Goal: Information Seeking & Learning: Learn about a topic

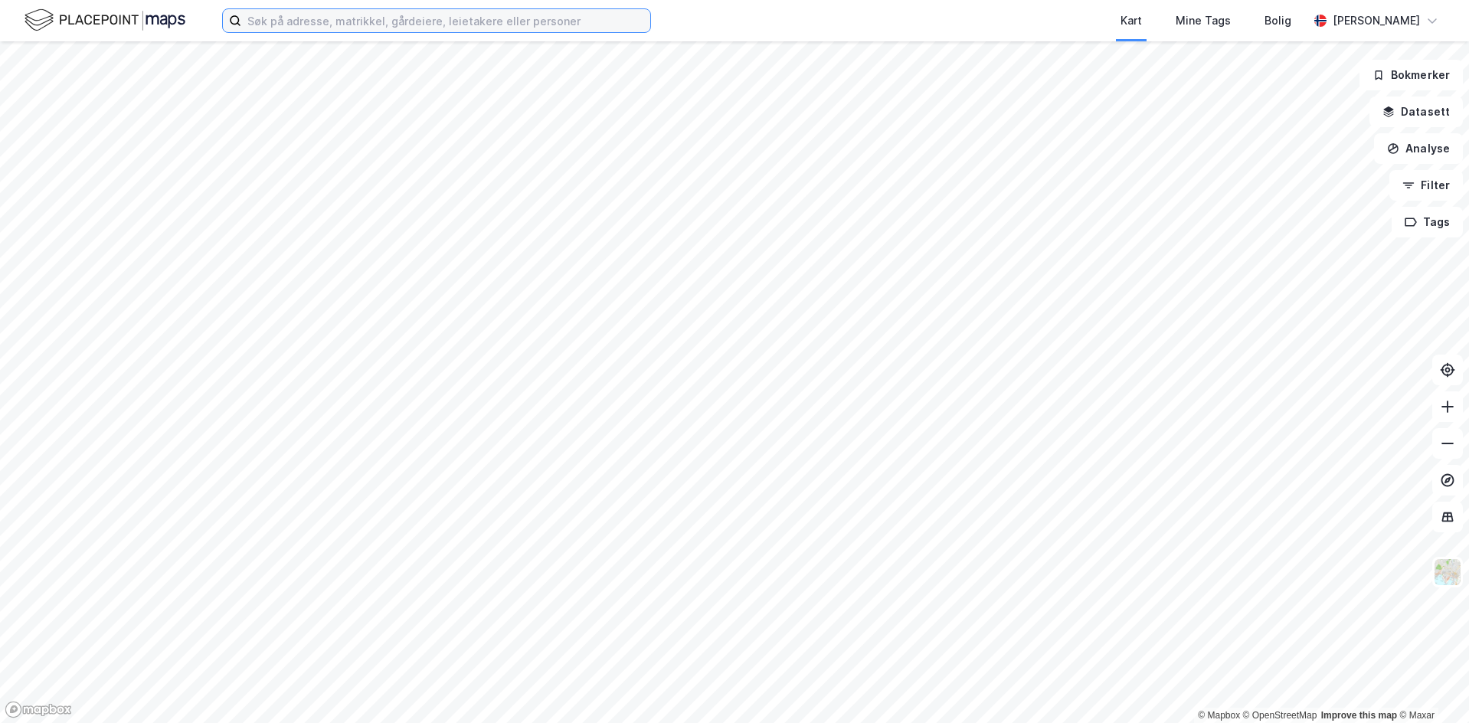
click at [464, 31] on input at bounding box center [445, 20] width 409 height 23
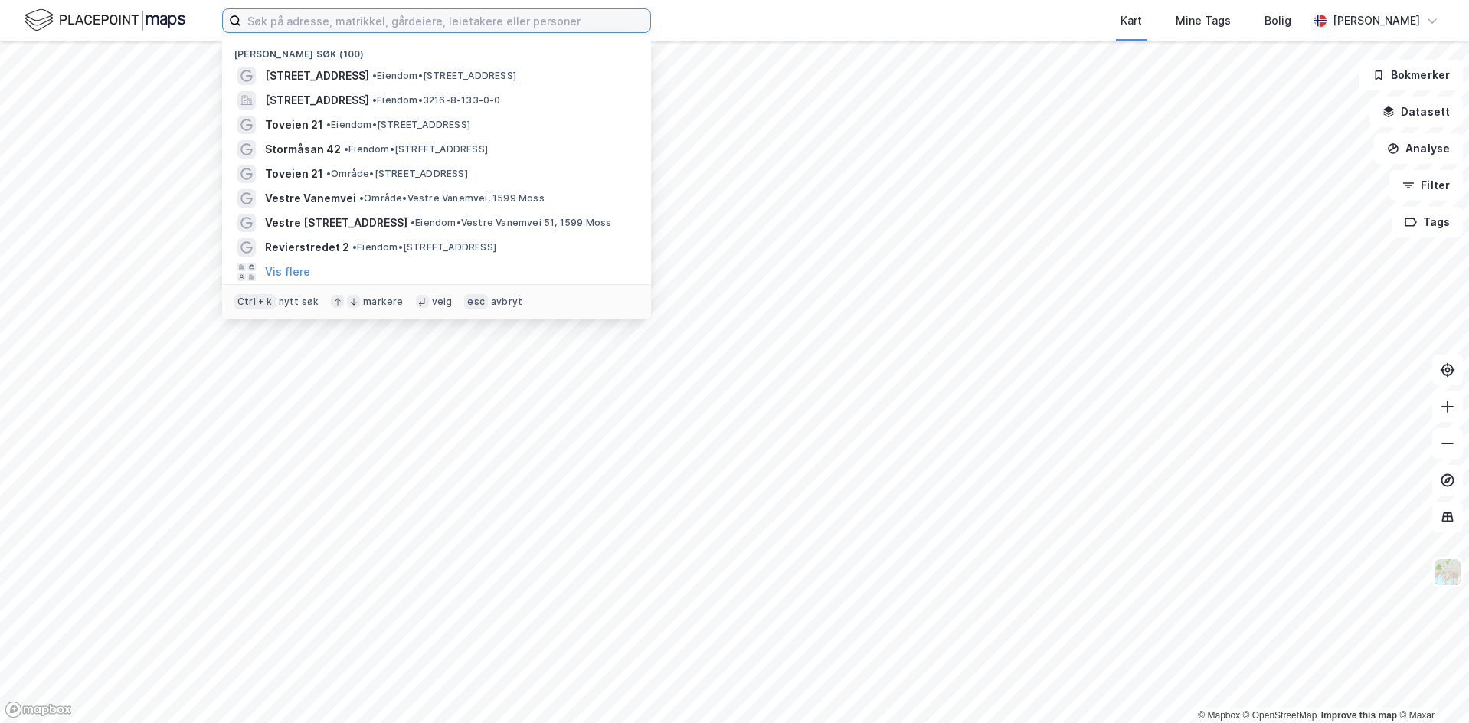
paste input "Kjøvangen"
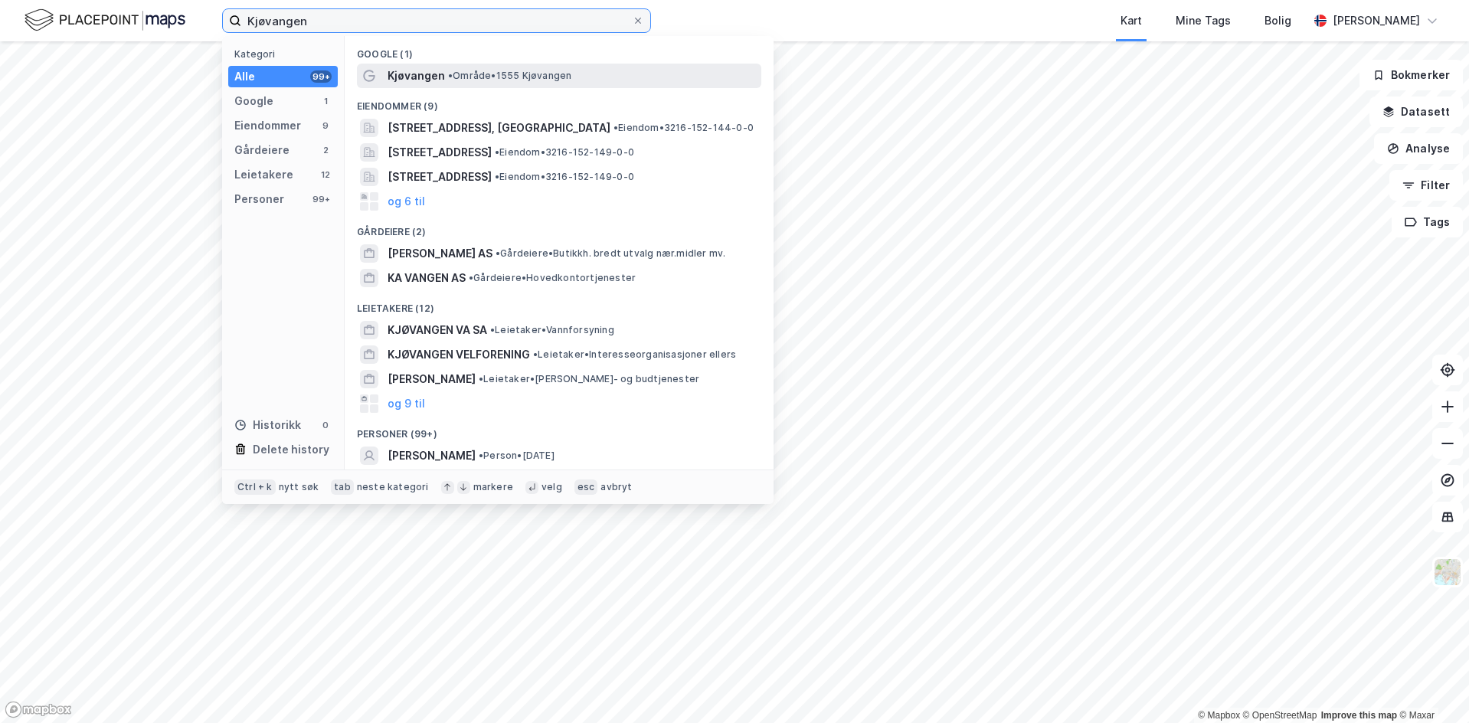
type input "Kjøvangen"
click at [467, 76] on span "• Område • 1555 [GEOGRAPHIC_DATA]" at bounding box center [509, 76] width 123 height 12
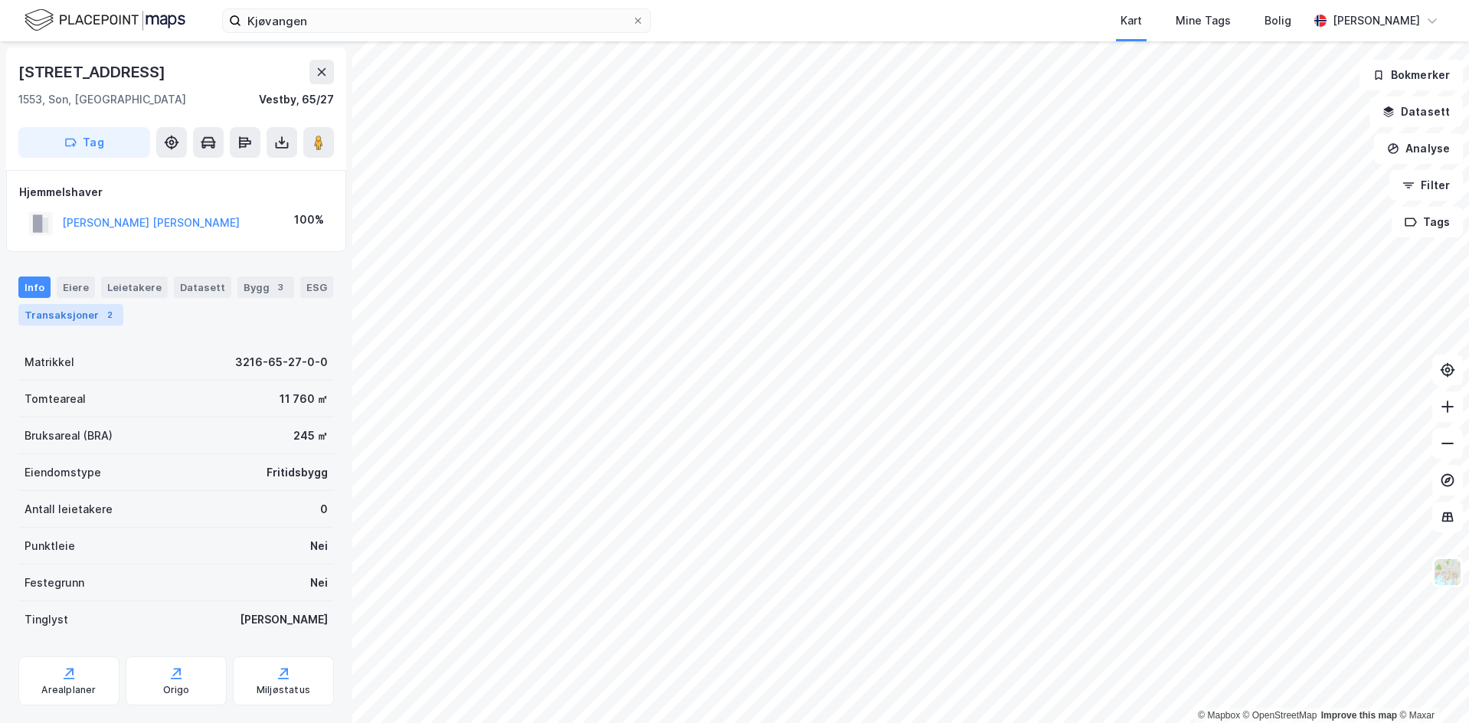
click at [80, 309] on div "Transaksjoner 2" at bounding box center [70, 314] width 105 height 21
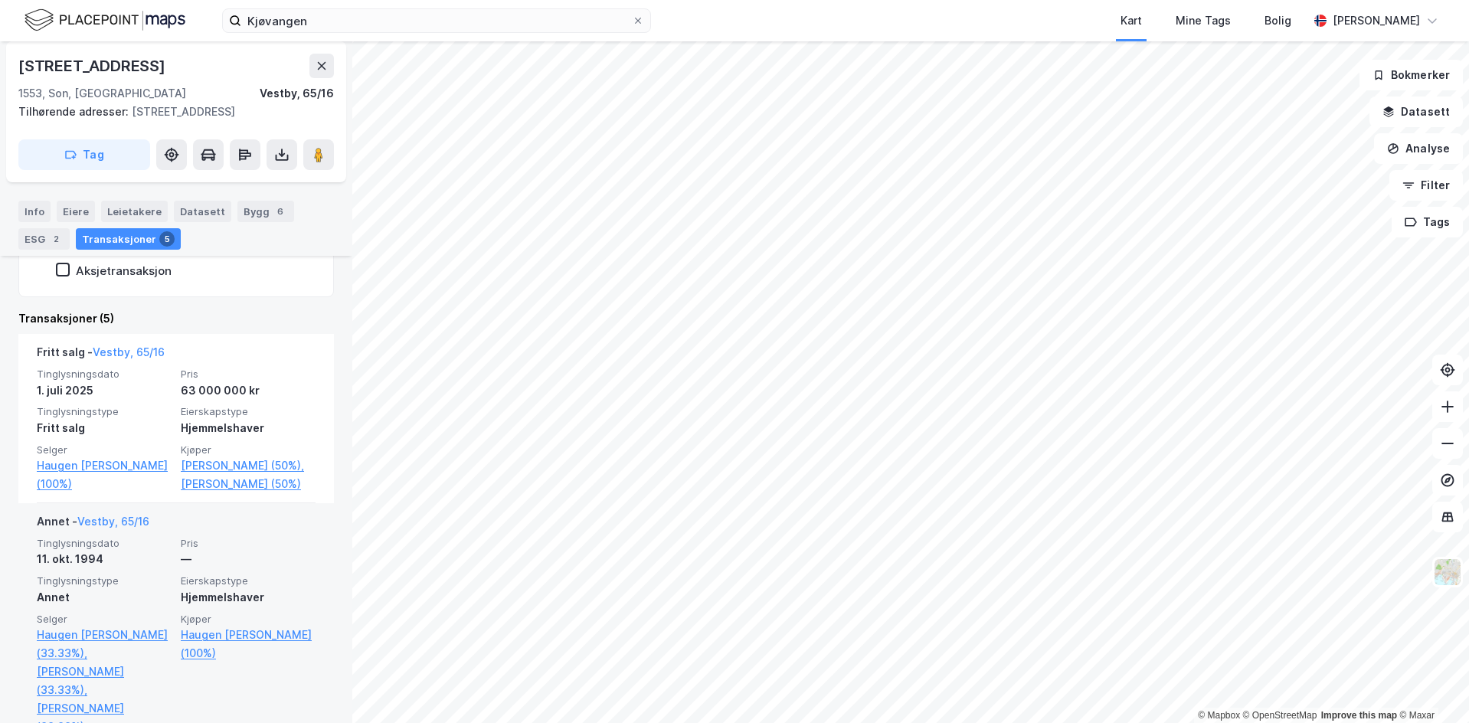
scroll to position [358, 0]
